Goal: Information Seeking & Learning: Learn about a topic

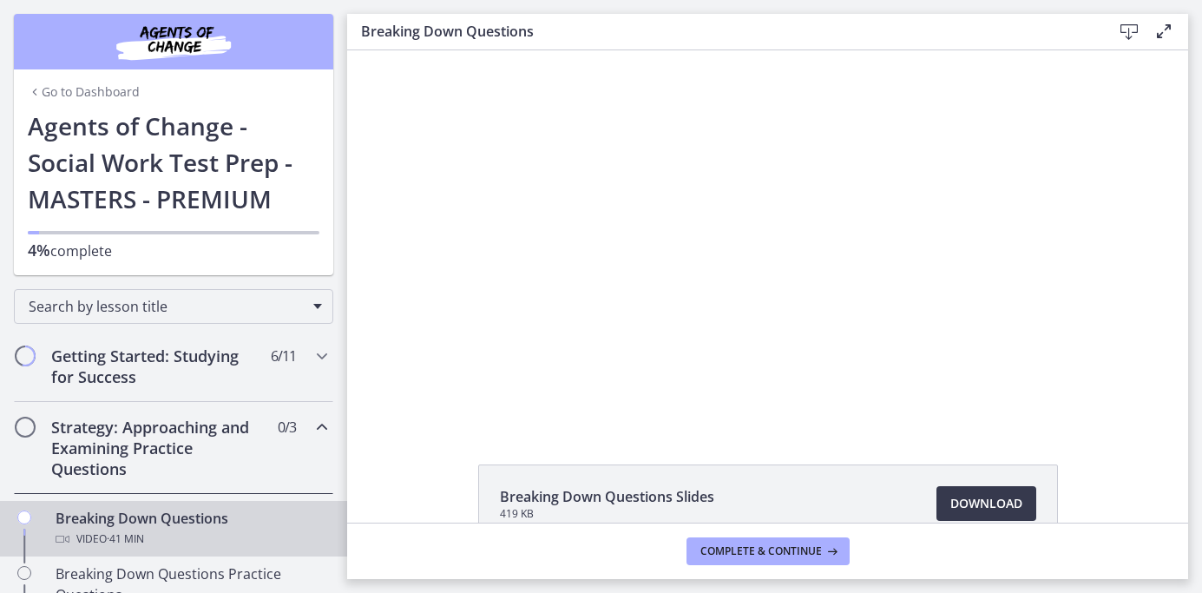
scroll to position [30, 0]
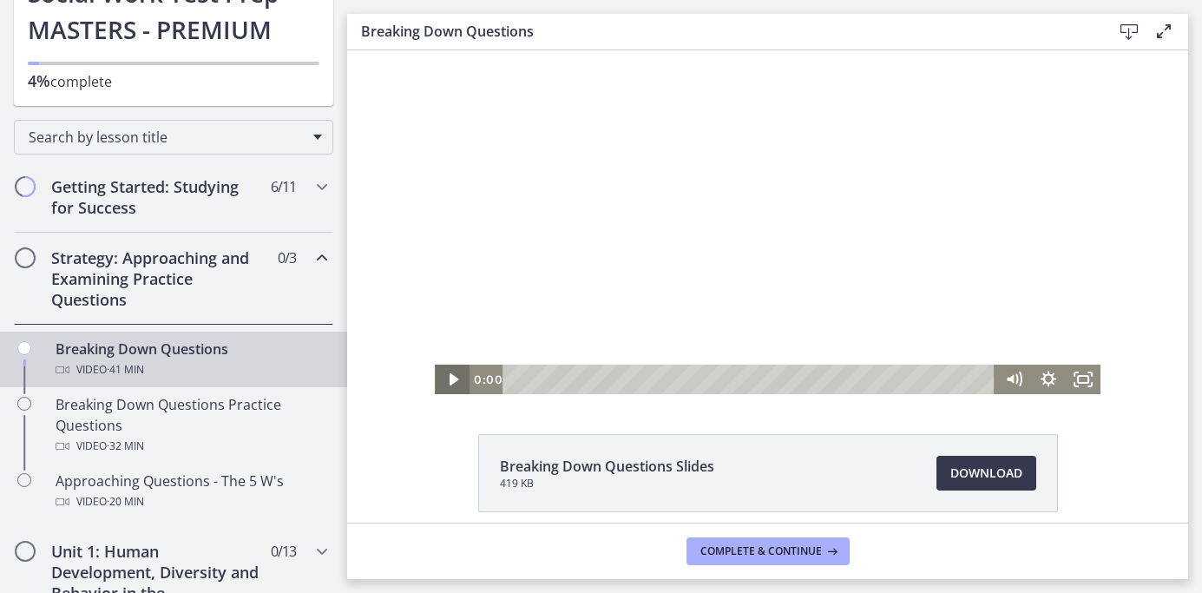
click at [444, 384] on icon "Play Video" at bounding box center [454, 380] width 35 height 30
click at [1010, 385] on icon "Mute" at bounding box center [1014, 380] width 42 height 36
click at [1010, 378] on icon "Unmute" at bounding box center [1011, 379] width 9 height 10
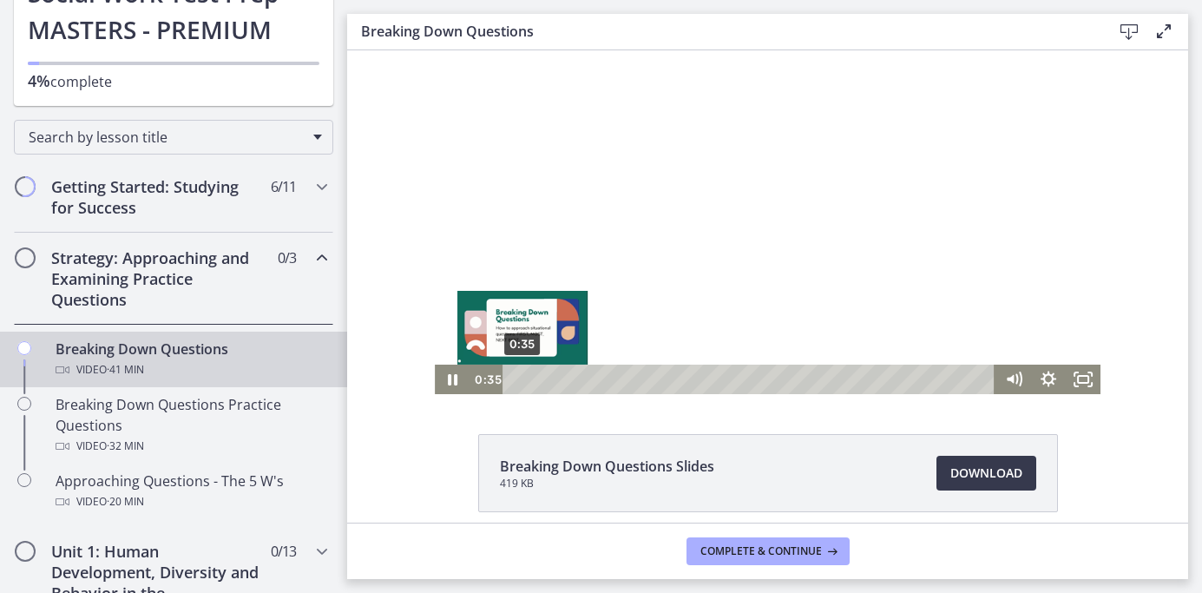
click at [523, 380] on div "0:35" at bounding box center [751, 380] width 471 height 30
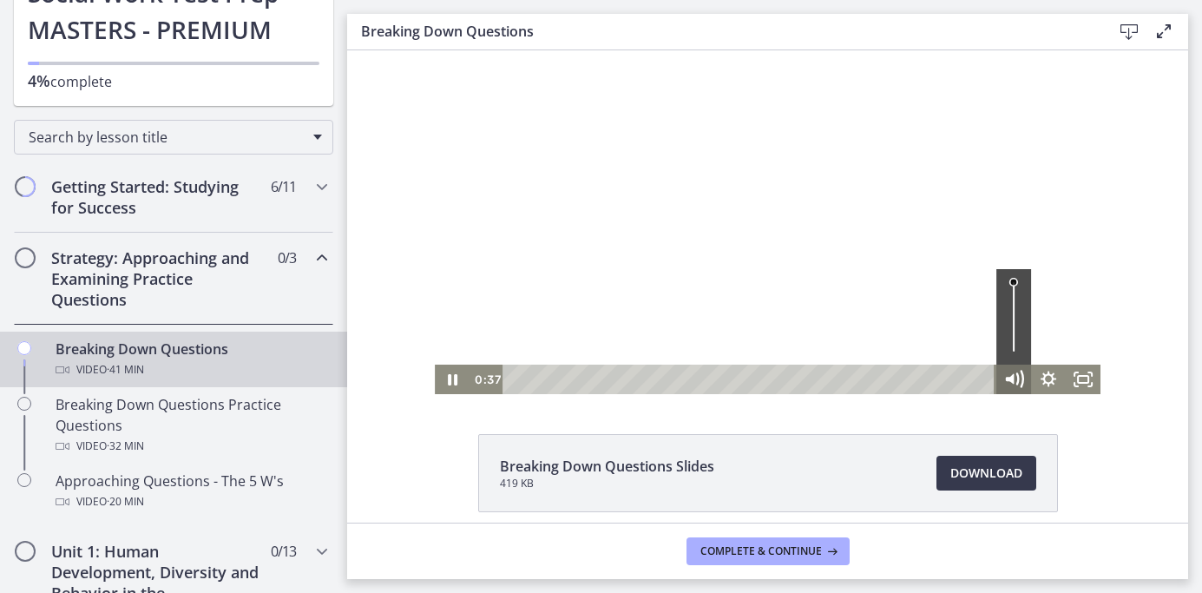
click at [1013, 385] on icon "Mute" at bounding box center [1014, 380] width 42 height 36
click at [1015, 372] on icon "Unmute" at bounding box center [1014, 380] width 35 height 30
drag, startPoint x: 1012, startPoint y: 285, endPoint x: 1012, endPoint y: 305, distance: 20.0
click at [1012, 305] on div "Volume" at bounding box center [1013, 304] width 13 height 13
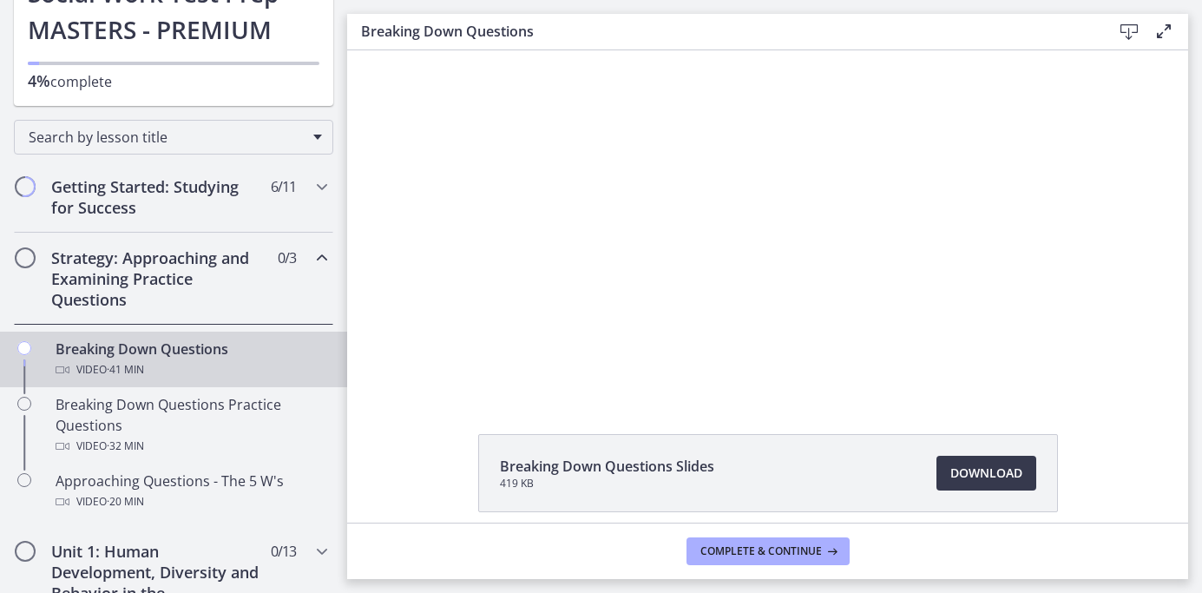
click at [230, 293] on h2 "Strategy: Approaching and Examining Practice Questions" at bounding box center [157, 278] width 212 height 63
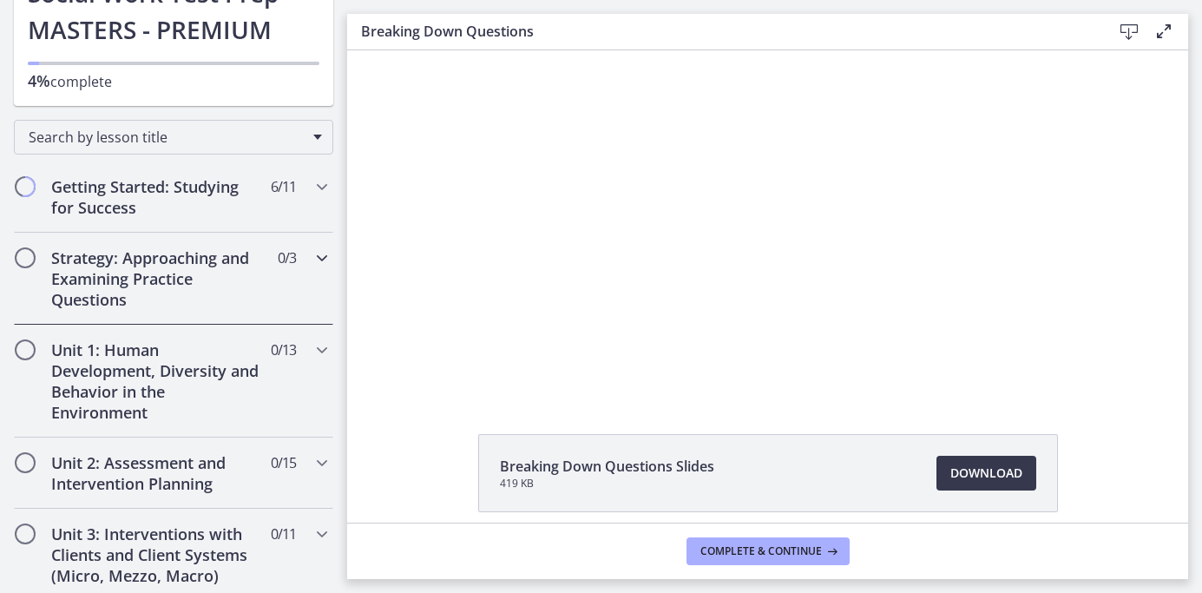
click at [230, 293] on h2 "Strategy: Approaching and Examining Practice Questions" at bounding box center [157, 278] width 212 height 63
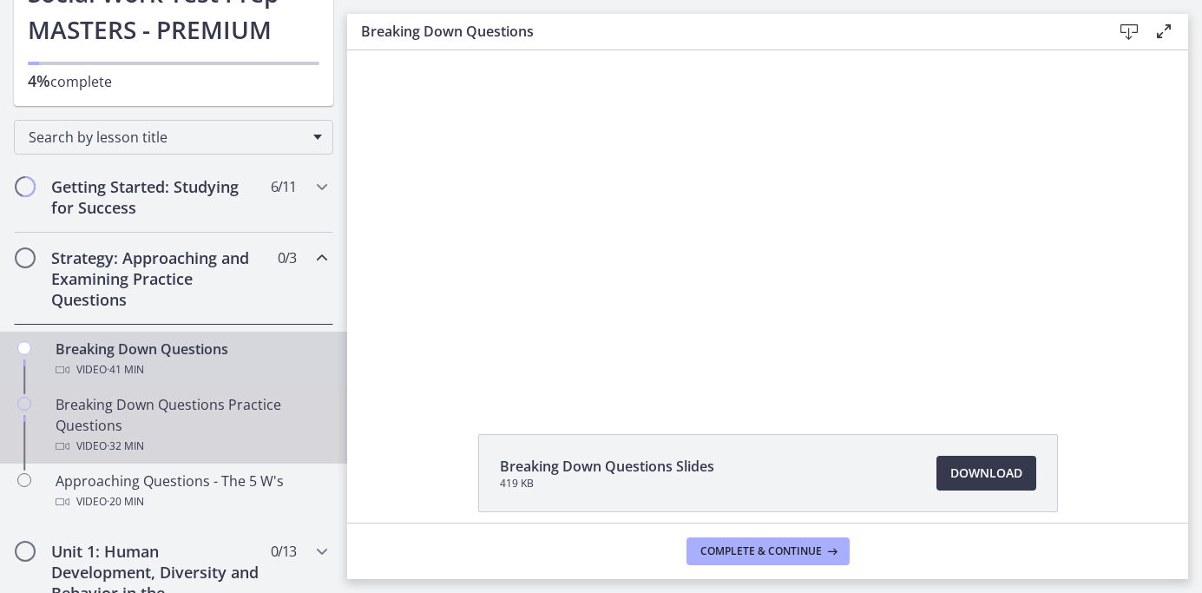
click at [205, 438] on div "Video · 32 min" at bounding box center [191, 446] width 271 height 21
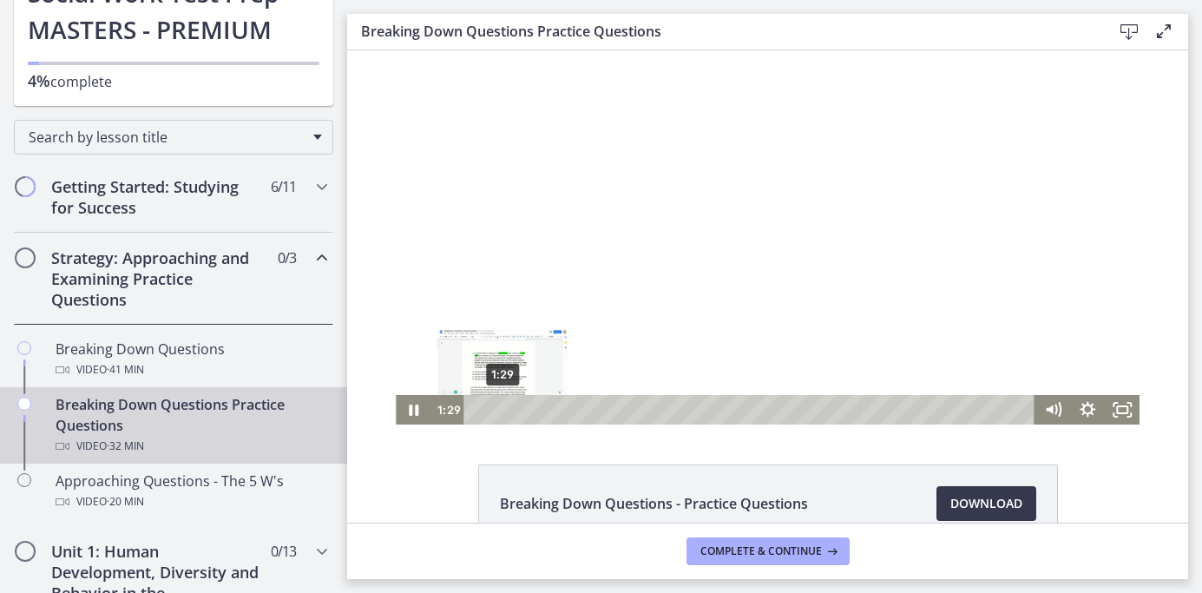
drag, startPoint x: 480, startPoint y: 408, endPoint x: 503, endPoint y: 411, distance: 22.7
click at [503, 411] on div "Playbar" at bounding box center [502, 410] width 10 height 10
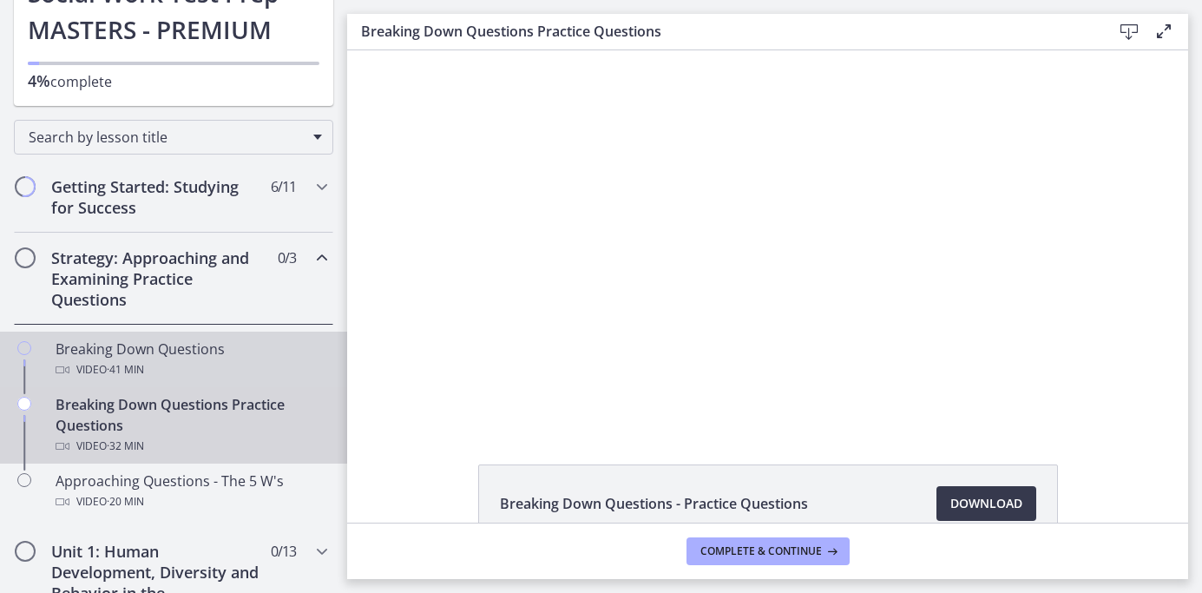
click at [68, 360] on div "Video · 41 min" at bounding box center [191, 369] width 271 height 21
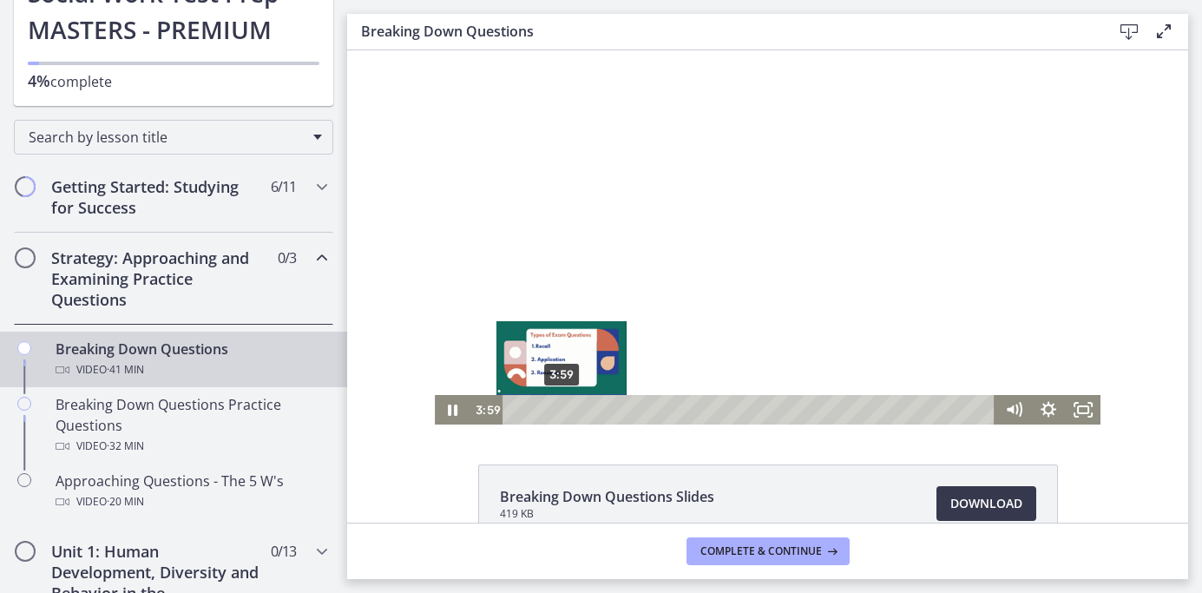
click at [562, 406] on div "3:59" at bounding box center [751, 410] width 471 height 30
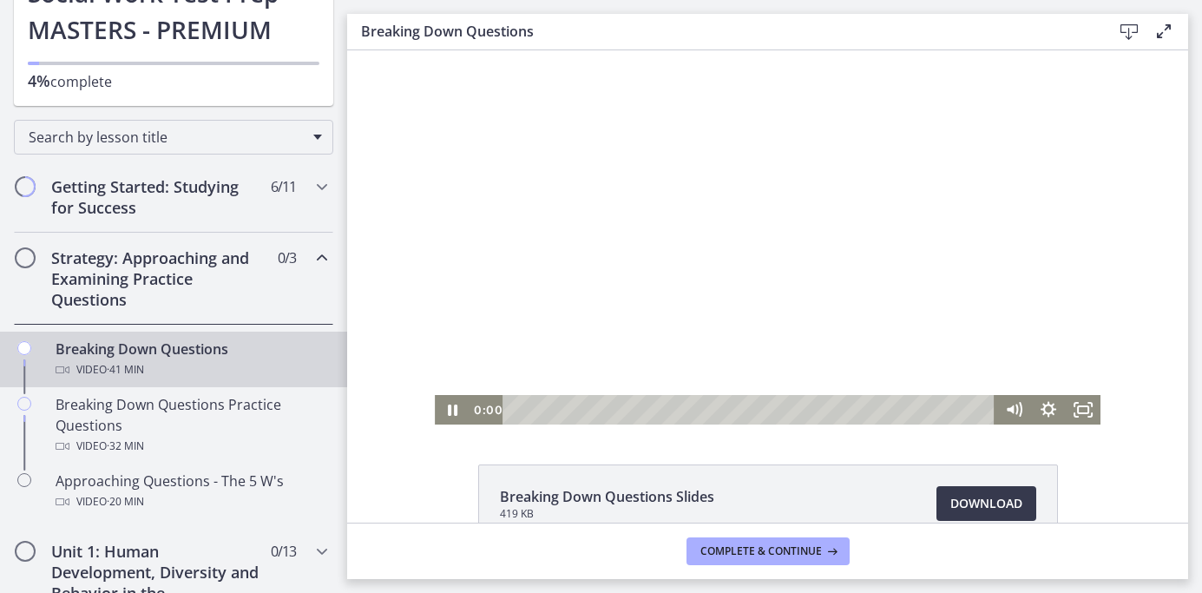
click at [496, 415] on div "0:00 0:00" at bounding box center [733, 410] width 526 height 30
click at [1009, 413] on icon "Mute" at bounding box center [1014, 410] width 42 height 36
click at [1009, 413] on icon "Unmute" at bounding box center [1014, 410] width 42 height 36
click at [449, 407] on icon "Pause" at bounding box center [452, 411] width 11 height 14
